Goal: Information Seeking & Learning: Learn about a topic

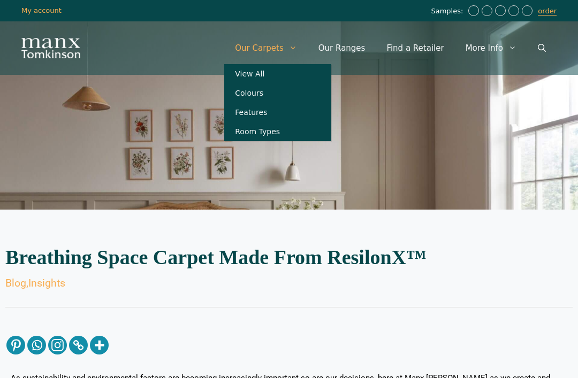
click at [271, 78] on link "View All" at bounding box center [277, 73] width 107 height 19
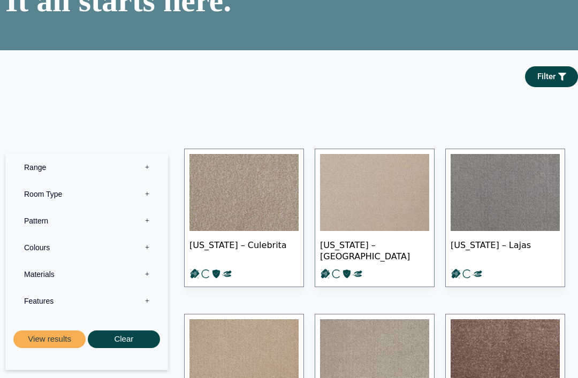
scroll to position [102, 0]
click at [152, 180] on label "Range 0" at bounding box center [86, 167] width 147 height 27
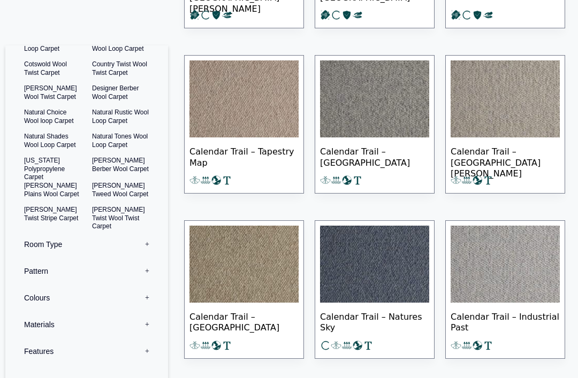
scroll to position [541, 0]
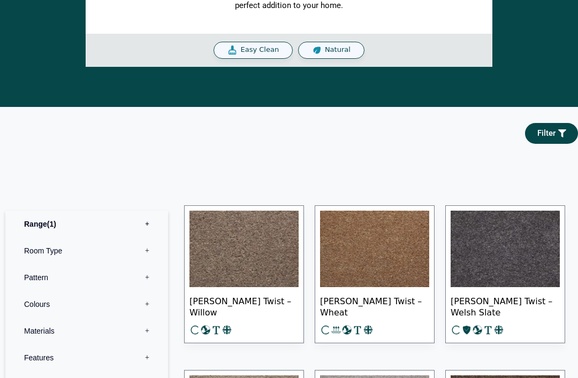
scroll to position [413, 0]
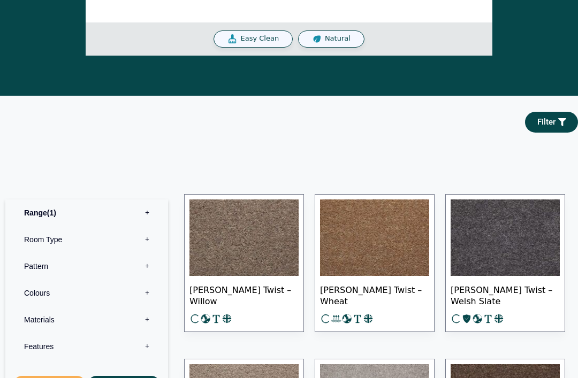
click at [512, 229] on img at bounding box center [504, 238] width 109 height 77
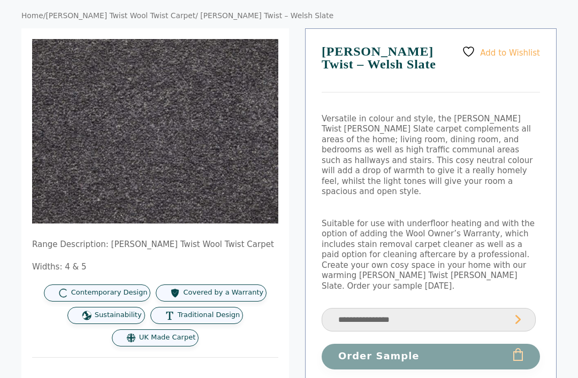
scroll to position [85, 0]
